Goal: Task Accomplishment & Management: Use online tool/utility

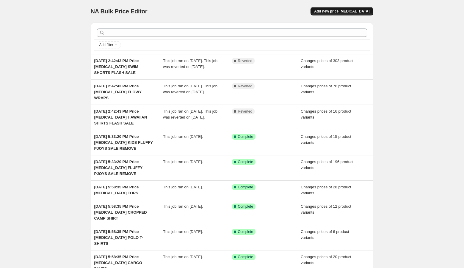
click at [344, 10] on span "Add new price [MEDICAL_DATA]" at bounding box center [341, 11] width 55 height 5
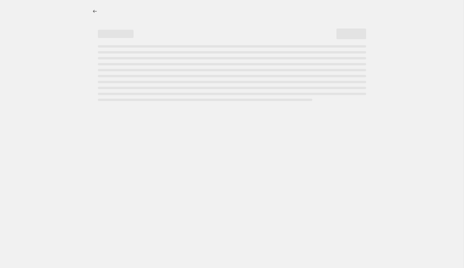
select select "percentage"
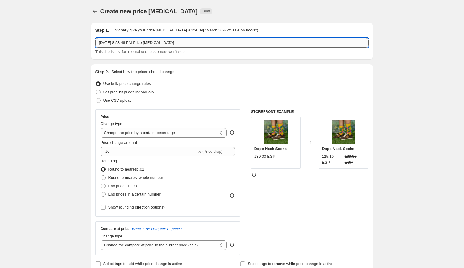
click at [227, 45] on input "Aug 11, 2025, 8:53:46 PM Price change job" at bounding box center [231, 43] width 273 height 10
type input "Aug 11, 2025, 8:53:46 PM Price change job BANDANAS"
click at [123, 90] on span "Set product prices individually" at bounding box center [128, 92] width 51 height 4
click at [96, 90] on input "Set product prices individually" at bounding box center [96, 90] width 0 height 0
radio input "true"
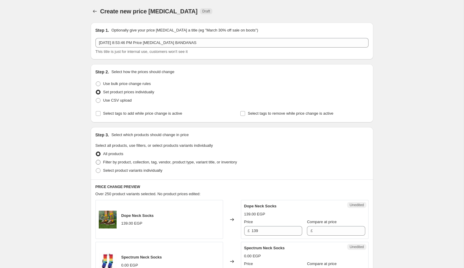
click at [130, 162] on span "Filter by product, collection, tag, vendor, product type, variant title, or inv…" at bounding box center [170, 162] width 134 height 4
click at [96, 160] on input "Filter by product, collection, tag, vendor, product type, variant title, or inv…" at bounding box center [96, 160] width 0 height 0
radio input "true"
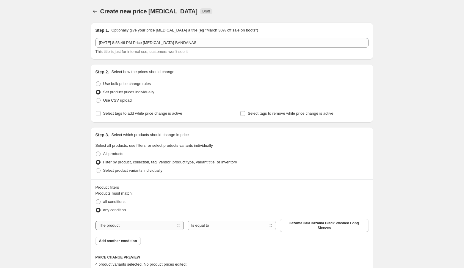
click at [138, 224] on select "The product The product's collection The product's tag The product's vendor The…" at bounding box center [139, 226] width 88 height 10
select select "product_type"
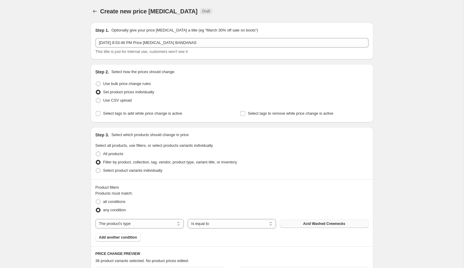
click at [303, 224] on span "Acid Washed Crewnecks" at bounding box center [324, 223] width 42 height 5
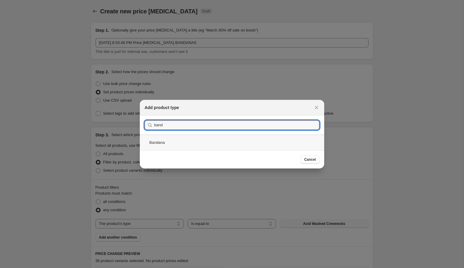
type input "band"
click at [177, 143] on div "Bandana" at bounding box center [232, 143] width 184 height 16
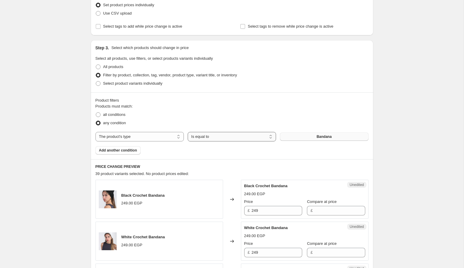
scroll to position [108, 0]
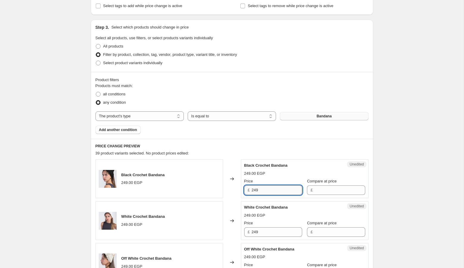
click at [276, 189] on input "249" at bounding box center [276, 190] width 51 height 10
type input "299"
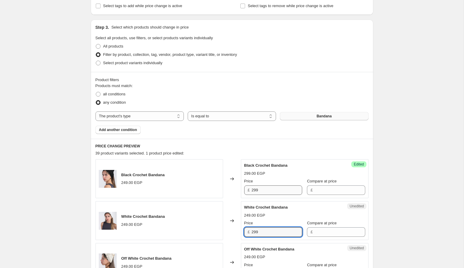
type input "299"
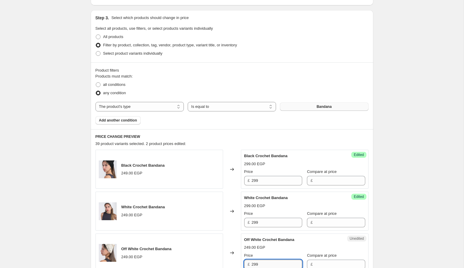
click at [272, 263] on input "299" at bounding box center [276, 265] width 51 height 10
type input "299"
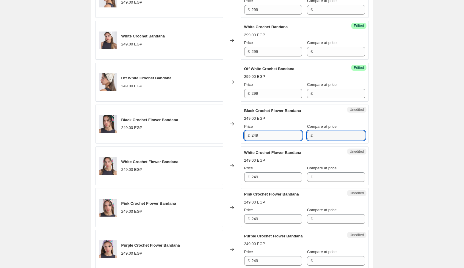
click at [275, 133] on input "249" at bounding box center [276, 136] width 51 height 10
paste input "9"
type input "299"
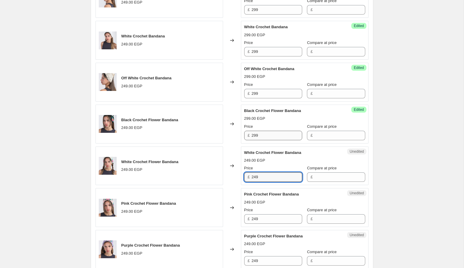
paste input "9"
type input "299"
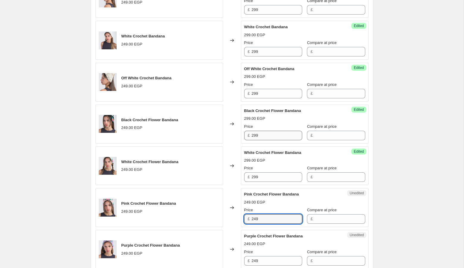
paste input "9"
type input "299"
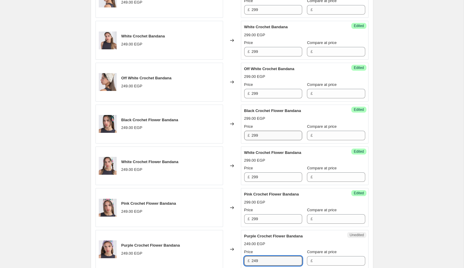
paste input "9"
type input "299"
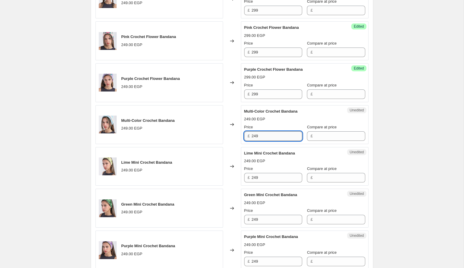
click at [273, 131] on input "249" at bounding box center [276, 136] width 51 height 10
paste input "9"
type input "299"
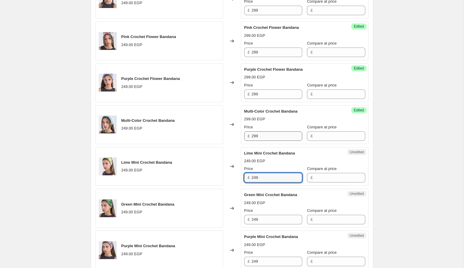
paste input "9"
type input "299"
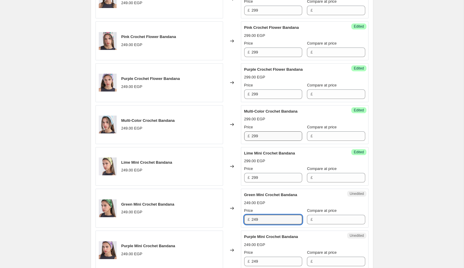
paste input "9"
type input "299"
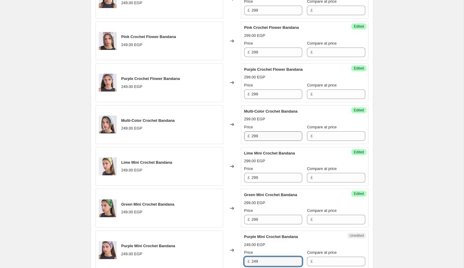
paste input "9"
type input "299"
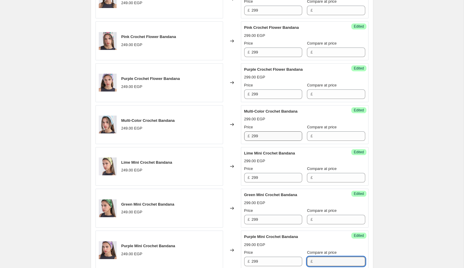
scroll to position [621, 0]
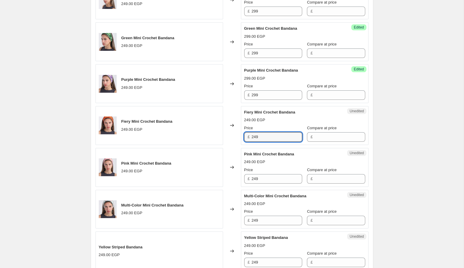
paste input "9"
type input "299"
paste input "9"
type input "299"
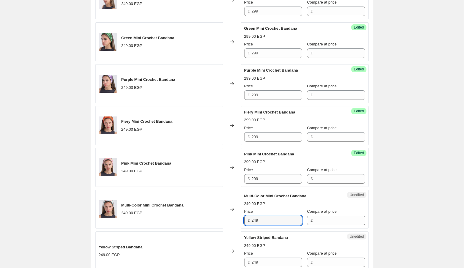
paste input "9"
type input "299"
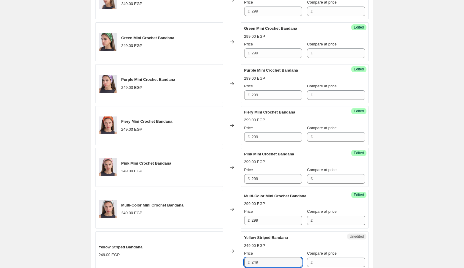
paste input "9"
type input "299"
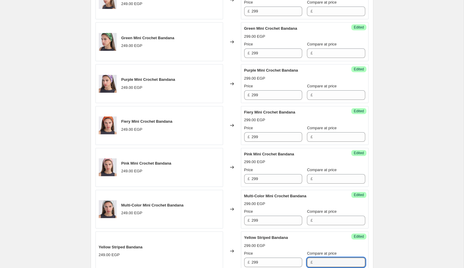
scroll to position [788, 0]
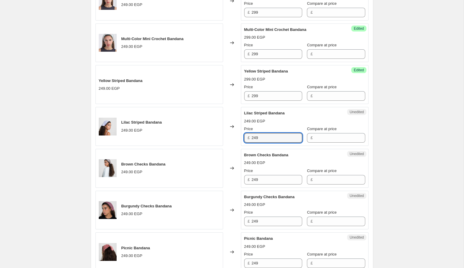
paste input "9"
type input "299"
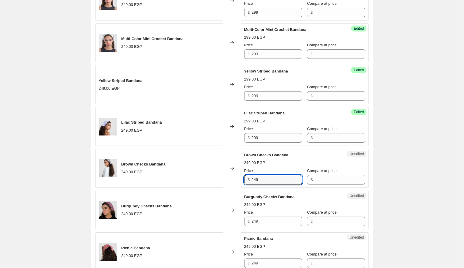
paste input "9"
type input "299"
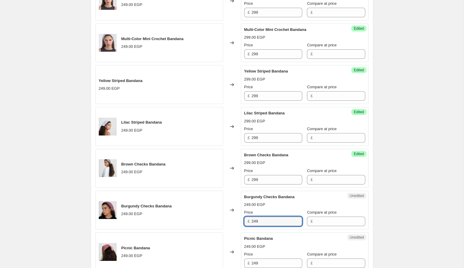
paste input "9"
type input "299"
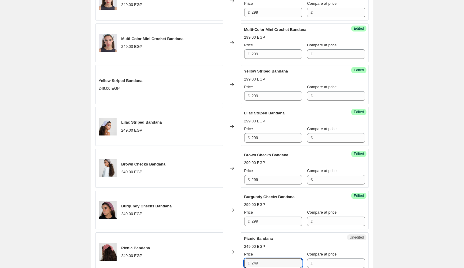
paste input "9"
type input "299"
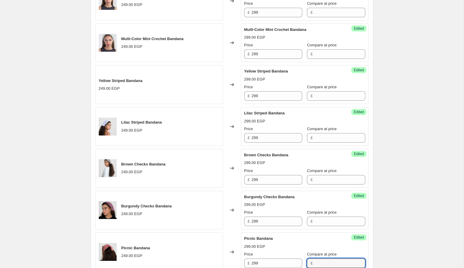
scroll to position [954, 0]
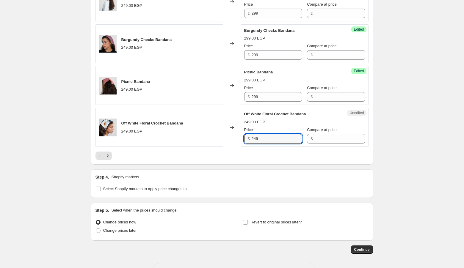
paste input "9"
type input "299"
click at [105, 153] on icon "Next" at bounding box center [108, 156] width 6 height 6
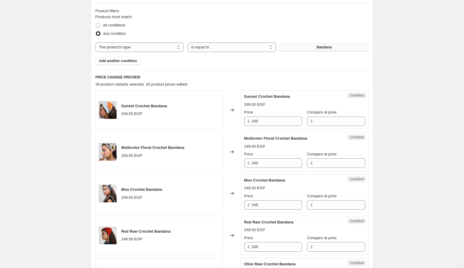
scroll to position [175, 0]
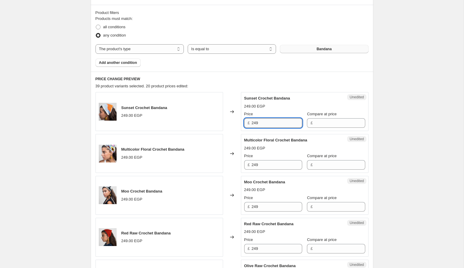
click at [271, 124] on input "249" at bounding box center [276, 123] width 51 height 10
paste input "9"
type input "299"
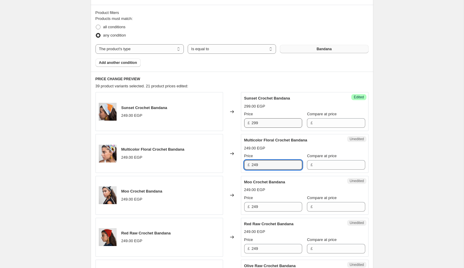
paste input "9"
type input "299"
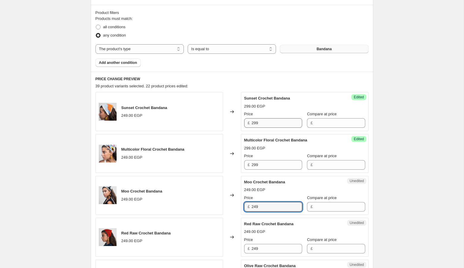
paste input "9"
type input "299"
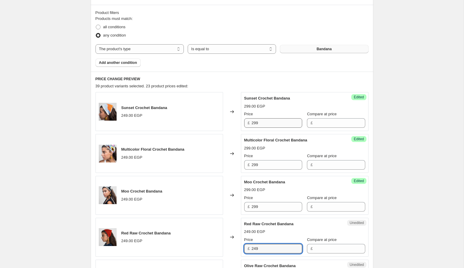
paste input "9"
type input "299"
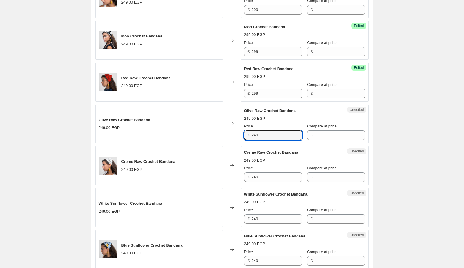
paste input "9"
type input "299"
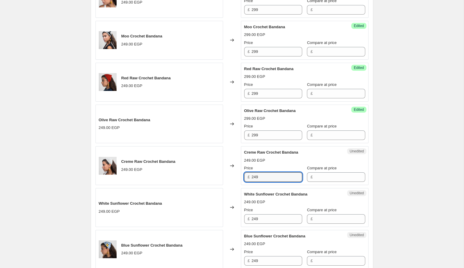
paste input "9"
type input "299"
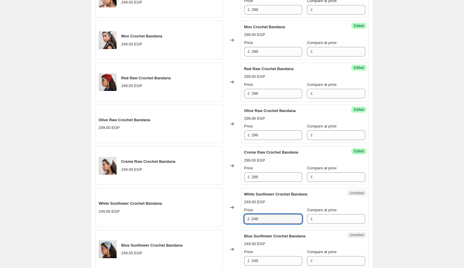
paste input "9"
type input "299"
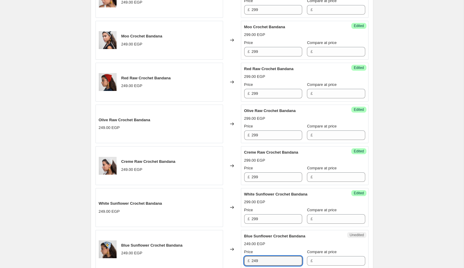
paste input "9"
type input "299"
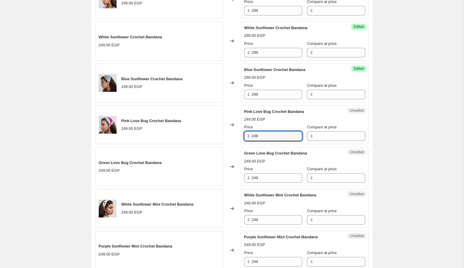
paste input "9"
type input "299"
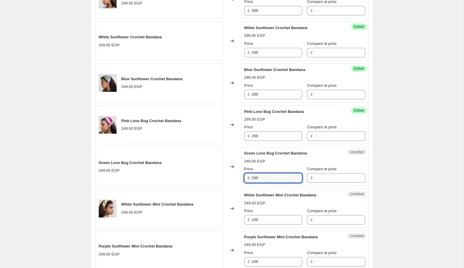
paste input "9"
type input "299"
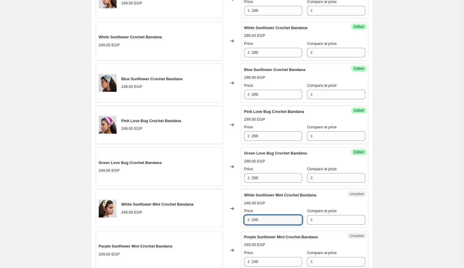
paste input "9"
type input "299"
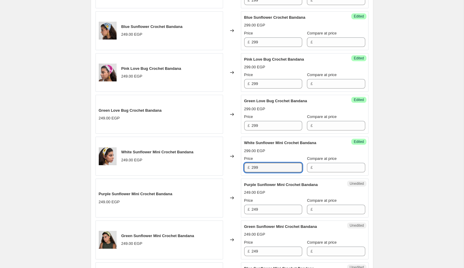
scroll to position [565, 0]
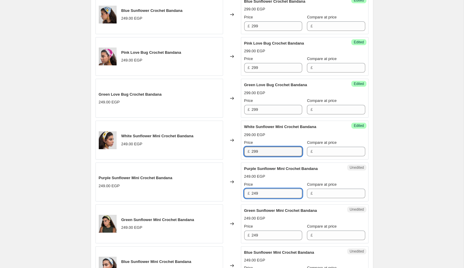
click at [263, 194] on input "249" at bounding box center [276, 194] width 51 height 10
paste input "9"
type input "299"
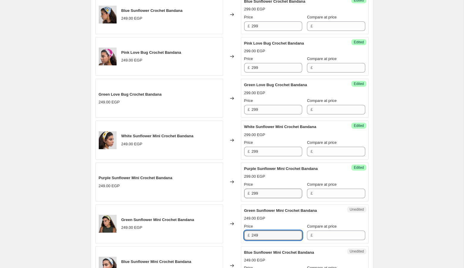
paste input "9"
type input "299"
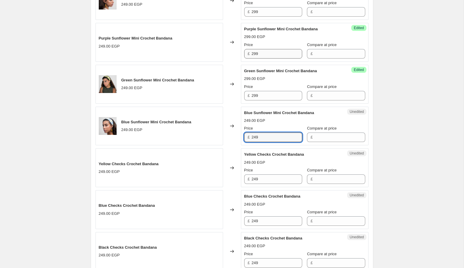
paste
type input "299"
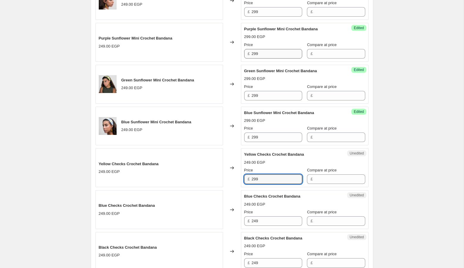
type input "299"
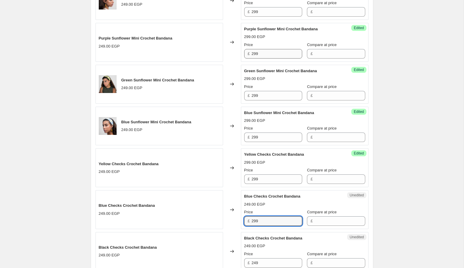
type input "299"
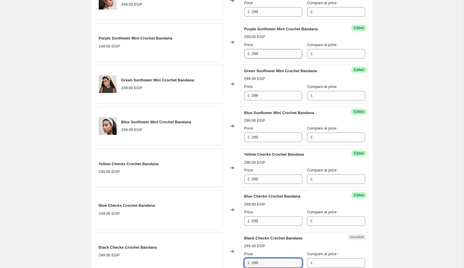
type input "299"
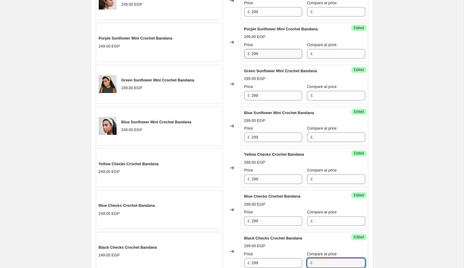
scroll to position [871, 0]
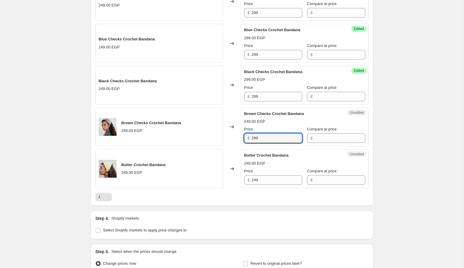
type input "299"
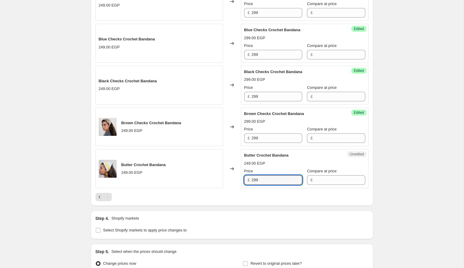
type input "299"
click at [221, 217] on div "Step 4. Shopify markets Select Shopify markets to apply price changes to" at bounding box center [231, 225] width 273 height 19
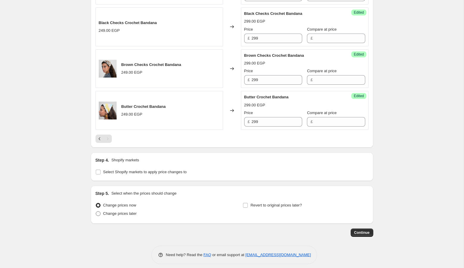
click at [136, 213] on label "Change prices later" at bounding box center [115, 214] width 41 height 8
click at [96, 212] on input "Change prices later" at bounding box center [96, 211] width 0 height 0
radio input "true"
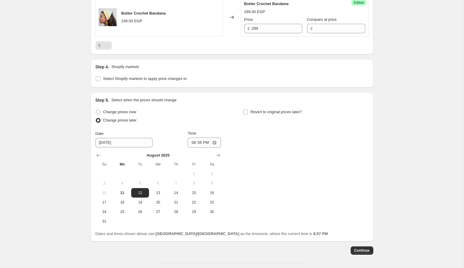
scroll to position [1024, 0]
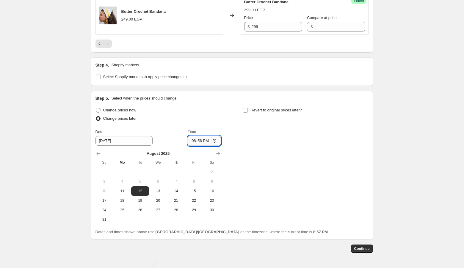
click at [190, 136] on input "20:56" at bounding box center [204, 141] width 33 height 10
click at [261, 148] on div "Change prices now Change prices later Date 8/12/2025 Time 02:05 August 2025 Su …" at bounding box center [231, 165] width 273 height 118
click at [197, 137] on input "02:05" at bounding box center [204, 141] width 33 height 10
type input "02:08"
click at [277, 176] on div "Change prices now Change prices later Date 8/12/2025 Time 02:08 August 2025 Su …" at bounding box center [231, 165] width 273 height 118
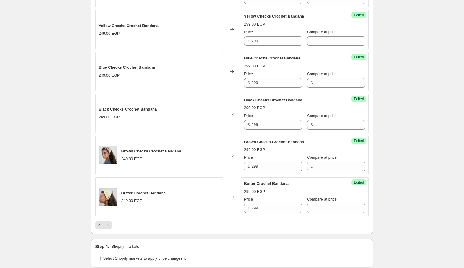
scroll to position [855, 0]
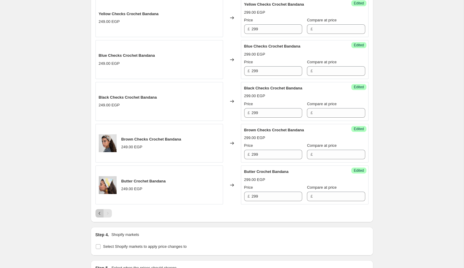
click at [101, 210] on icon "Previous" at bounding box center [100, 213] width 6 height 6
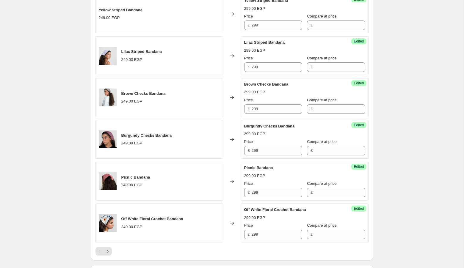
scroll to position [1082, 0]
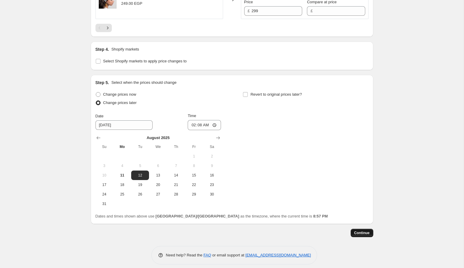
click at [362, 231] on span "Continue" at bounding box center [361, 233] width 15 height 5
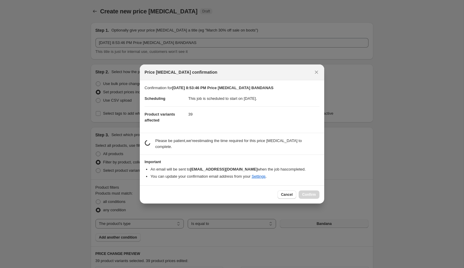
scroll to position [0, 0]
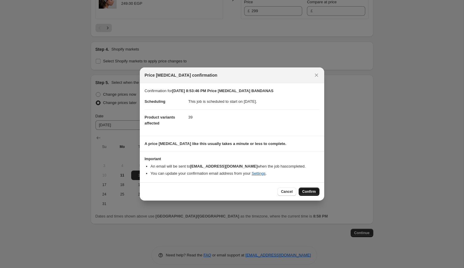
click at [312, 190] on span "Confirm" at bounding box center [309, 191] width 14 height 5
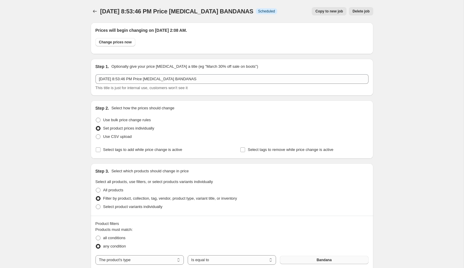
scroll to position [1082, 0]
